Goal: Task Accomplishment & Management: Manage account settings

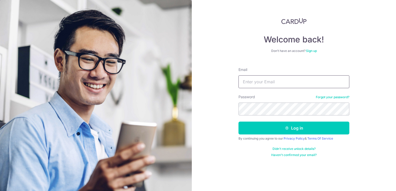
type input "[EMAIL_ADDRESS][DOMAIN_NAME]"
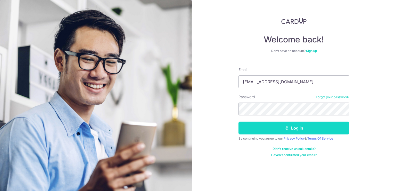
click at [287, 133] on button "Log in" at bounding box center [293, 128] width 111 height 13
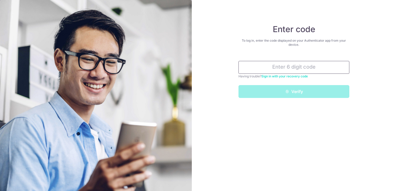
click at [240, 69] on input "text" at bounding box center [293, 67] width 111 height 13
click at [267, 70] on input "text" at bounding box center [293, 67] width 111 height 13
click at [277, 66] on input "text" at bounding box center [293, 67] width 111 height 13
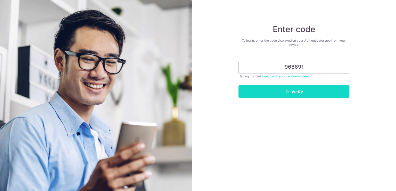
type input "968691"
click at [285, 96] on button "Verify" at bounding box center [293, 91] width 111 height 13
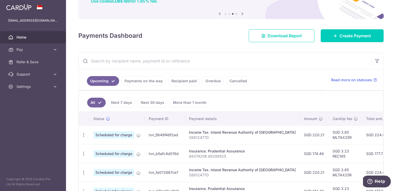
scroll to position [26, 0]
